Goal: Information Seeking & Learning: Find specific fact

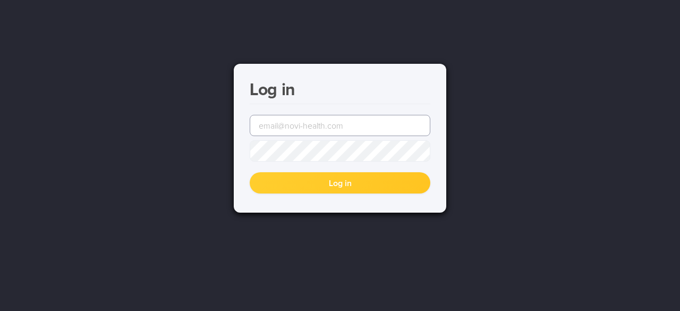
click at [291, 129] on input "email" at bounding box center [340, 125] width 181 height 21
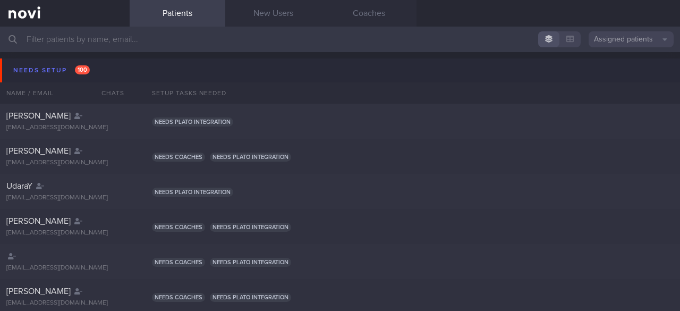
click at [119, 40] on input "text" at bounding box center [340, 40] width 680 height 26
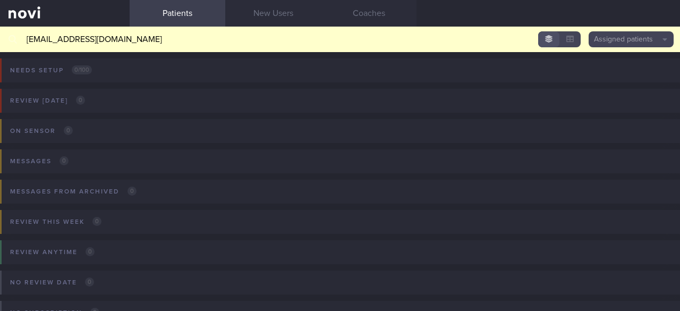
click at [157, 79] on div "Needs setup 0 / 100 Name / Email Chats Setup tasks needed" at bounding box center [340, 78] width 680 height 52
click at [77, 3] on link at bounding box center [65, 13] width 130 height 27
click at [530, 36] on span at bounding box center [532, 39] width 9 height 9
drag, startPoint x: 146, startPoint y: 39, endPoint x: 21, endPoint y: 40, distance: 124.3
click at [21, 40] on div "lily.johanes@novi-health.com Assigned patients Assigned patients All active pat…" at bounding box center [340, 40] width 680 height 26
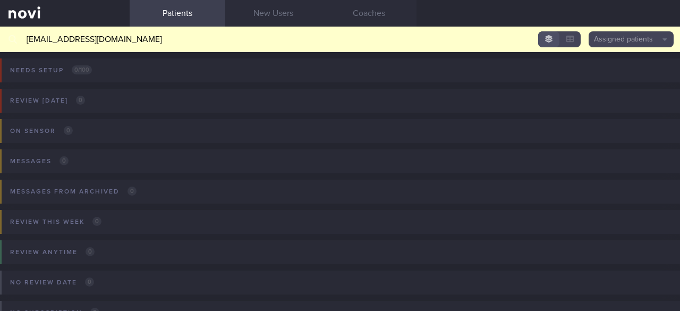
type input "[PERSON_NAME][EMAIL_ADDRESS][DOMAIN_NAME]"
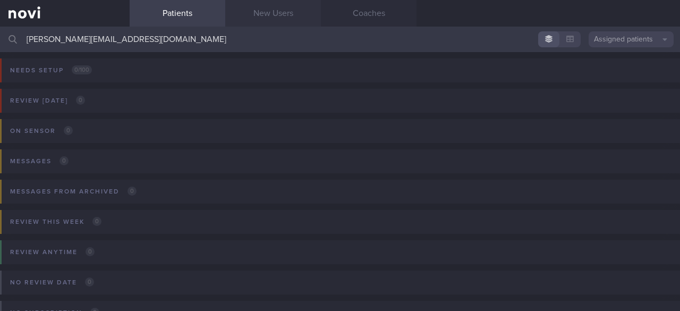
click at [270, 18] on link "New Users" at bounding box center [273, 13] width 96 height 27
click at [173, 9] on link "Patients" at bounding box center [178, 13] width 96 height 27
click at [258, 19] on link "New Users" at bounding box center [273, 13] width 96 height 27
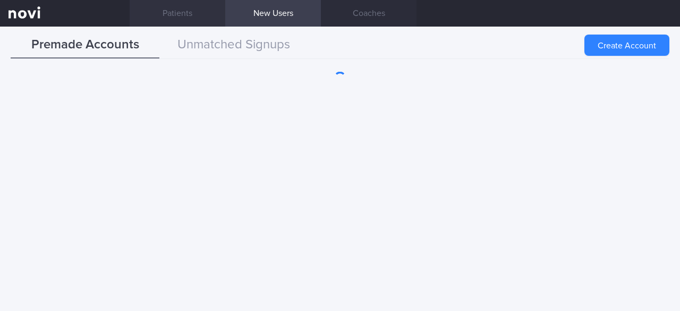
click at [184, 12] on link "Patients" at bounding box center [178, 13] width 96 height 27
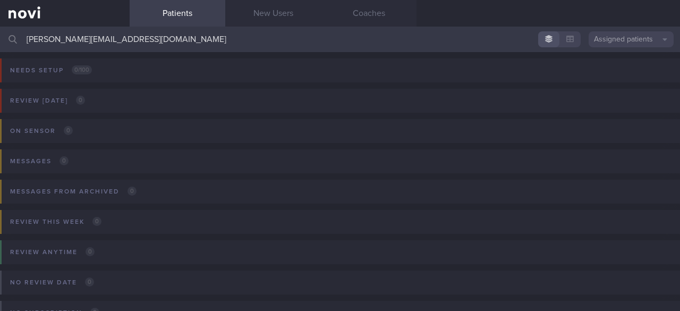
drag, startPoint x: 127, startPoint y: 44, endPoint x: 24, endPoint y: 41, distance: 103.1
click at [24, 41] on div "[PERSON_NAME][EMAIL_ADDRESS][DOMAIN_NAME] Assigned patients Assigned patients A…" at bounding box center [340, 40] width 680 height 26
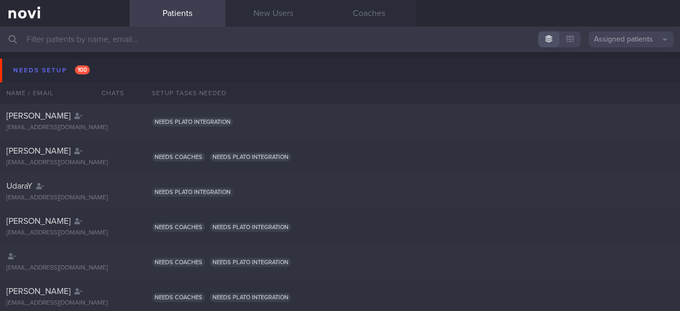
drag, startPoint x: 25, startPoint y: 35, endPoint x: 39, endPoint y: 38, distance: 14.2
click at [26, 35] on input "text" at bounding box center [340, 40] width 680 height 26
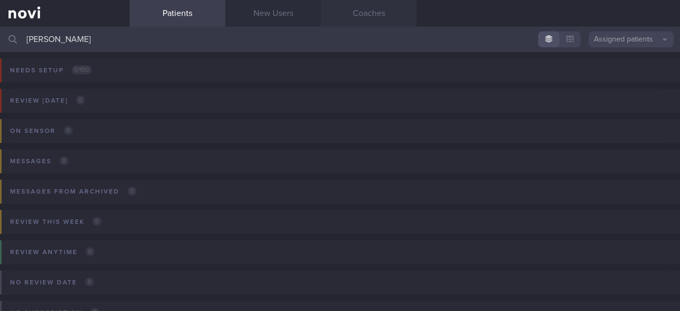
type input "[PERSON_NAME]"
drag, startPoint x: 49, startPoint y: 40, endPoint x: 7, endPoint y: 42, distance: 42.0
click at [7, 42] on div "[PERSON_NAME] Assigned patients Assigned patients All active patients Archived …" at bounding box center [340, 40] width 680 height 26
drag, startPoint x: 126, startPoint y: 42, endPoint x: 11, endPoint y: 39, distance: 115.4
click at [11, 39] on div "[PERSON_NAME][EMAIL_ADDRESS][DOMAIN_NAME] Assigned patients Assigned patients A…" at bounding box center [340, 40] width 680 height 26
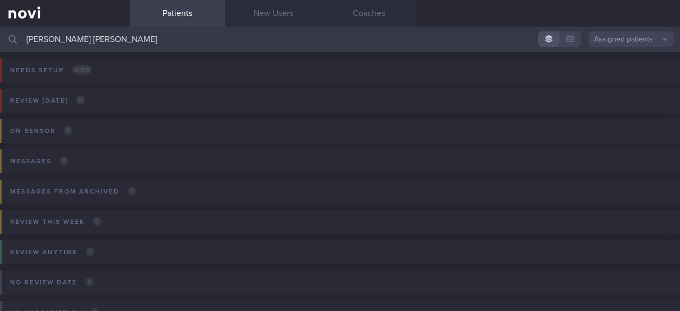
click at [666, 42] on button "Assigned patients" at bounding box center [631, 39] width 85 height 16
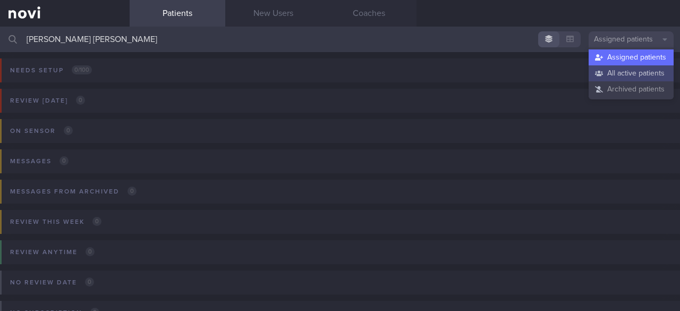
click at [650, 73] on button "All active patients" at bounding box center [631, 73] width 85 height 16
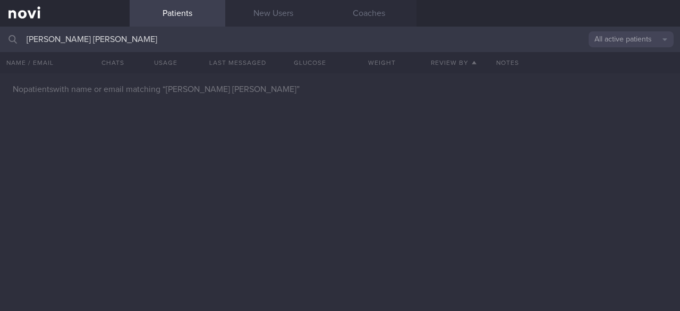
drag, startPoint x: 172, startPoint y: 41, endPoint x: 10, endPoint y: 35, distance: 162.2
click at [10, 35] on div "[PERSON_NAME] [PERSON_NAME] All active patients Assigned patients All active pa…" at bounding box center [340, 40] width 680 height 26
type input "[PERSON_NAME][EMAIL_ADDRESS][DOMAIN_NAME]"
click at [162, 158] on div "No patients with name or email matching “ [PERSON_NAME][EMAIL_ADDRESS][DOMAIN_N…" at bounding box center [340, 192] width 680 height 238
